Goal: Find specific page/section: Find specific page/section

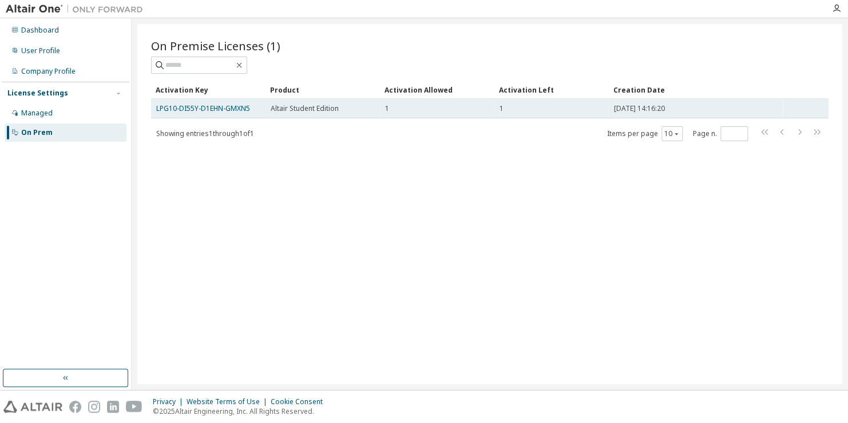
click at [443, 108] on div "1" at bounding box center [437, 108] width 104 height 9
click at [273, 110] on span "Altair Student Edition" at bounding box center [305, 108] width 68 height 9
click at [284, 109] on span "Altair Student Edition" at bounding box center [305, 108] width 68 height 9
click at [664, 106] on span "[DATE] 14:16:20" at bounding box center [639, 108] width 51 height 9
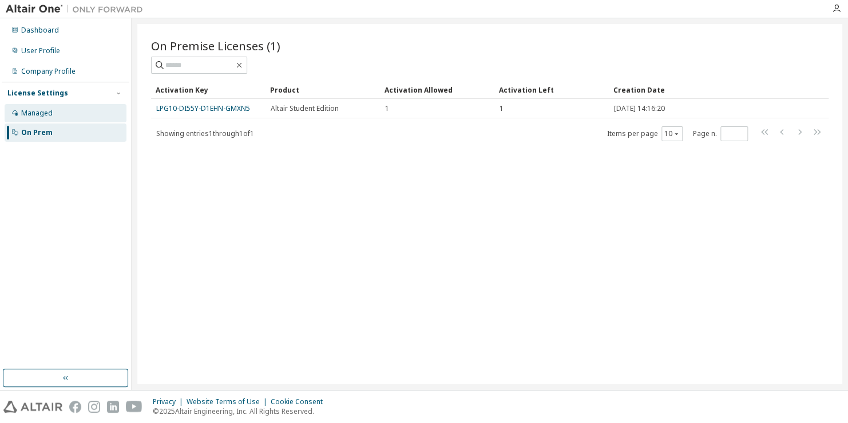
click at [55, 120] on div "Managed" at bounding box center [66, 113] width 122 height 18
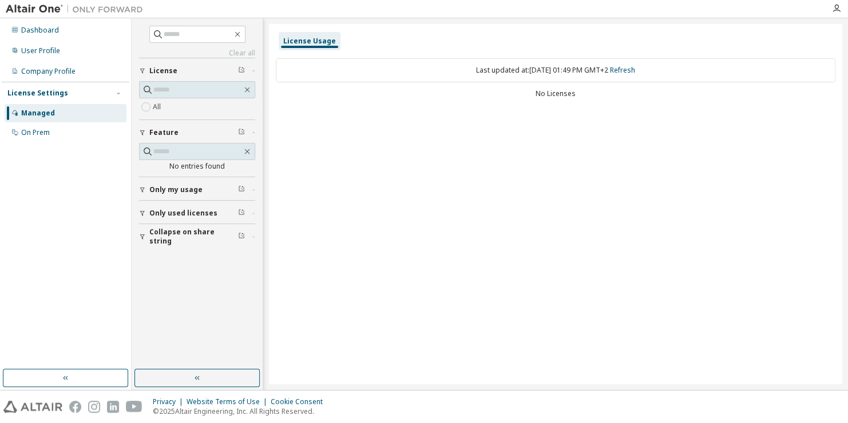
click at [146, 188] on div "button" at bounding box center [144, 190] width 10 height 7
click at [161, 243] on span "Only used licenses" at bounding box center [183, 246] width 68 height 9
click at [163, 296] on button "Collapse on share string" at bounding box center [197, 303] width 116 height 25
